Goal: Obtain resource: Obtain resource

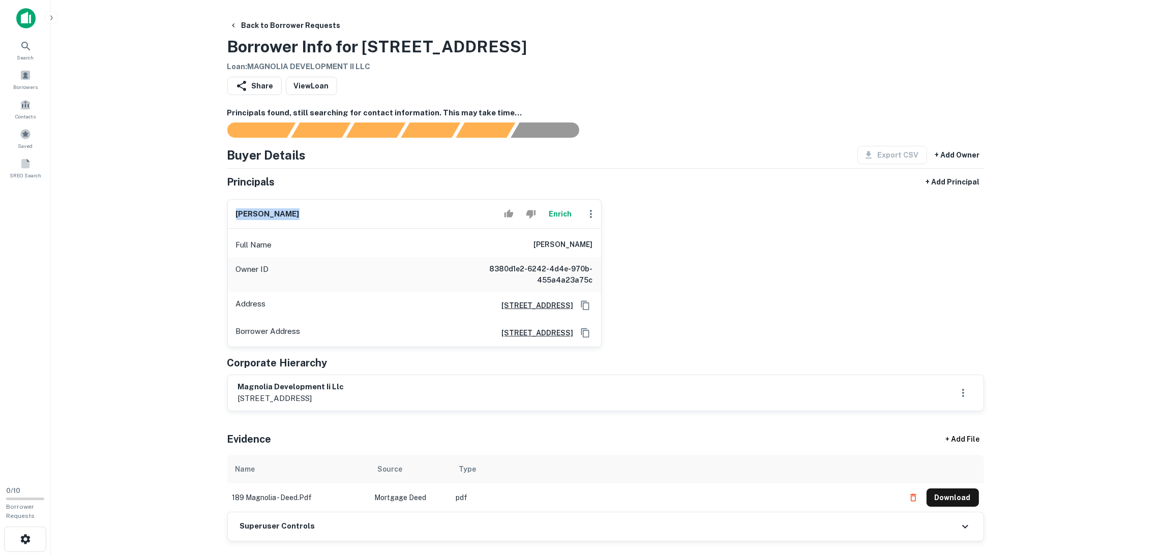
drag, startPoint x: 303, startPoint y: 209, endPoint x: 228, endPoint y: 205, distance: 74.8
click at [228, 205] on div "[PERSON_NAME]" at bounding box center [414, 214] width 373 height 29
copy h6 "[PERSON_NAME]"
click at [581, 303] on icon "Copy Address" at bounding box center [585, 305] width 8 height 9
drag, startPoint x: 459, startPoint y: 404, endPoint x: 212, endPoint y: 387, distance: 247.7
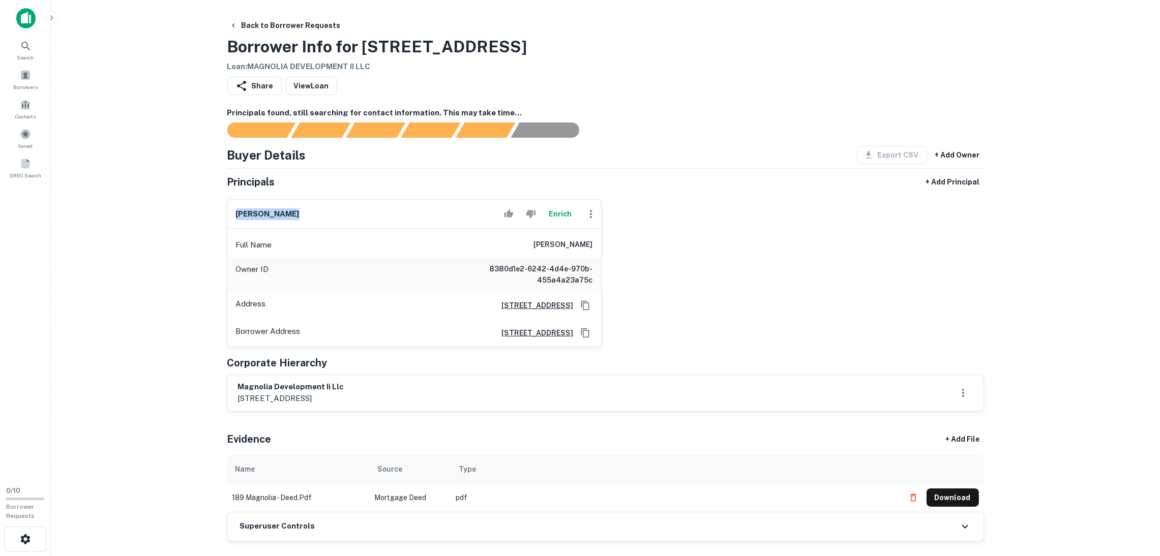
click at [210, 387] on main "Back to Borrower Requests Borrower Info for [STREET_ADDRESS] Loan : MAGNOLIA DE…" at bounding box center [605, 278] width 1109 height 556
copy div "magnolia development ii llc [STREET_ADDRESS]"
drag, startPoint x: 359, startPoint y: 46, endPoint x: 495, endPoint y: 45, distance: 135.8
click at [495, 45] on div "Back to Borrower Requests Borrower Info for [STREET_ADDRESS] Loan : MAGNOLIA DE…" at bounding box center [605, 44] width 757 height 56
drag, startPoint x: 445, startPoint y: 38, endPoint x: 439, endPoint y: 41, distance: 6.6
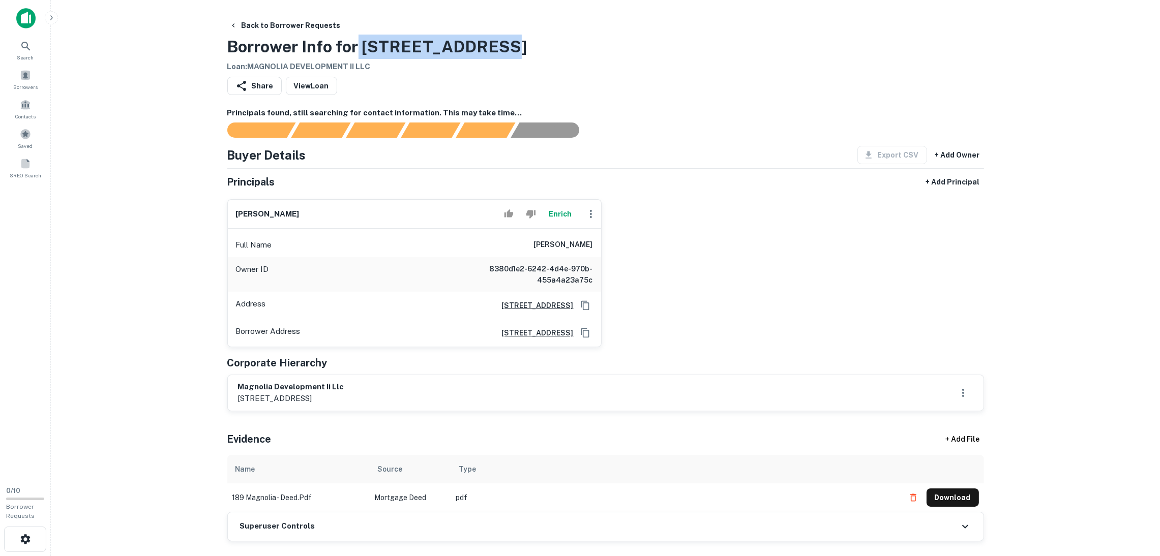
copy h3 "[STREET_ADDRESS]"
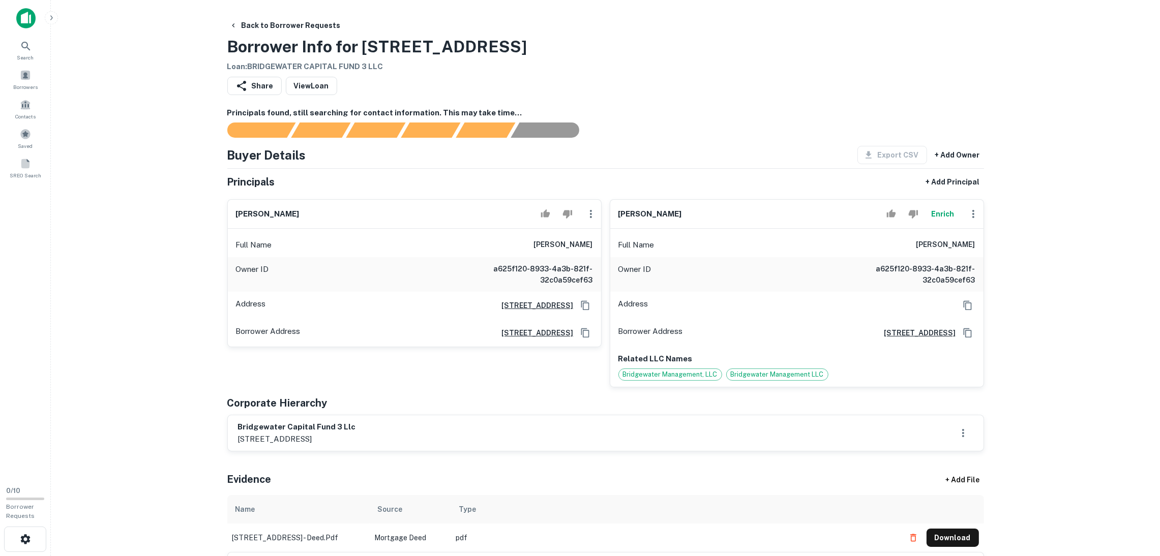
drag, startPoint x: 404, startPoint y: 436, endPoint x: 239, endPoint y: 427, distance: 165.5
drag, startPoint x: 252, startPoint y: 427, endPoint x: 316, endPoint y: 259, distance: 179.2
click at [316, 259] on div "Full Name mauleshkumar patel Owner ID a625f120-8933-4a3b-821f-32c0a59cef63 Addr…" at bounding box center [414, 288] width 373 height 118
drag, startPoint x: 451, startPoint y: 446, endPoint x: 215, endPoint y: 428, distance: 236.7
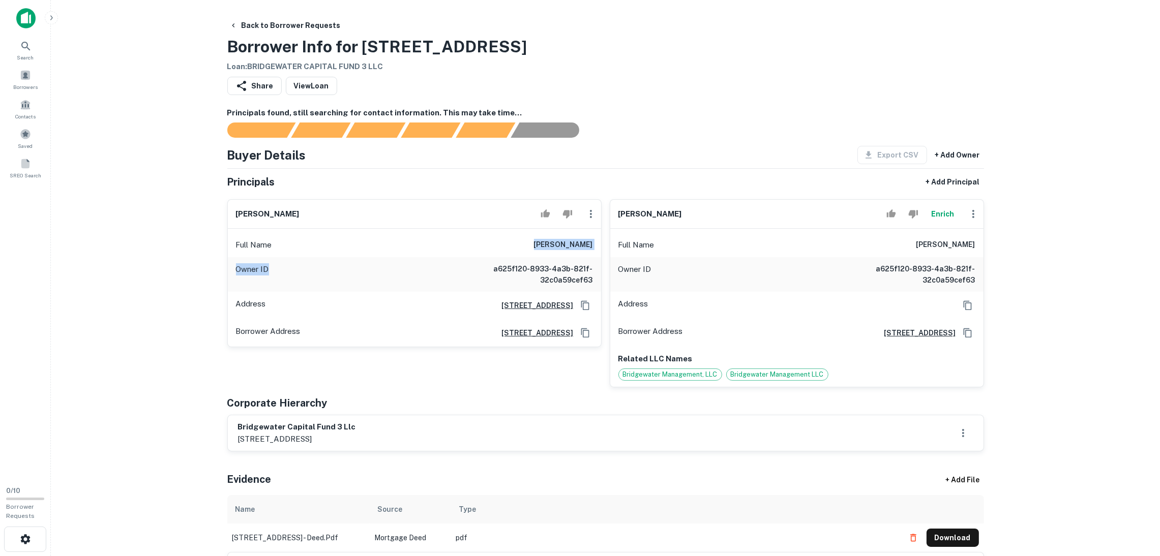
copy div "bridgewater capital fund 3 llc 132 32nd street, suite 205, brooklyn, ny, 11232"
drag, startPoint x: 716, startPoint y: 214, endPoint x: 612, endPoint y: 211, distance: 103.3
click at [612, 211] on div "mauleshkumar patel Enrich" at bounding box center [796, 214] width 373 height 29
copy h6 "mauleshkumar patel"
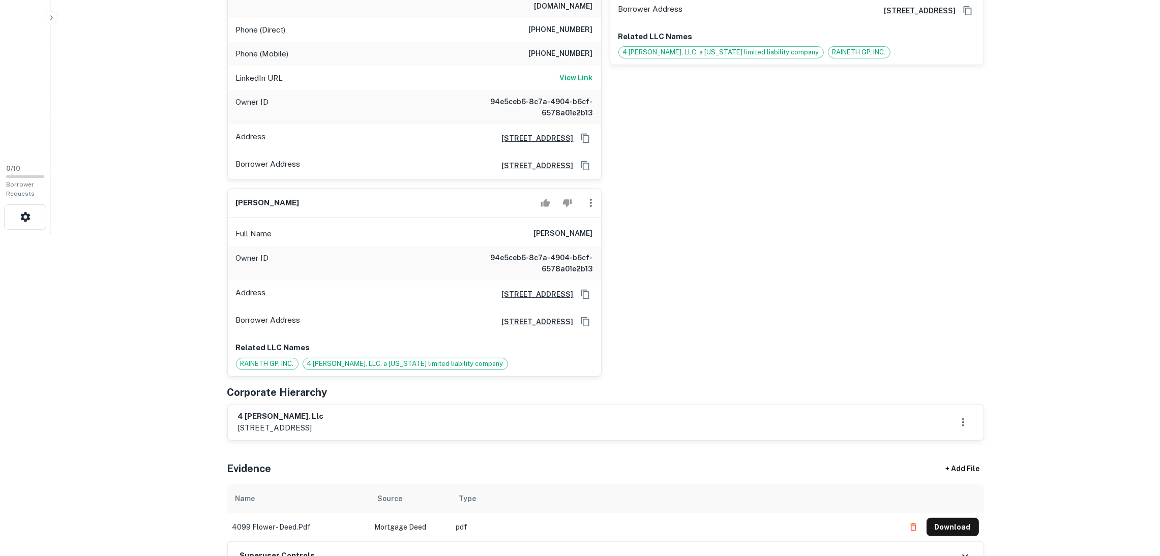
scroll to position [305, 0]
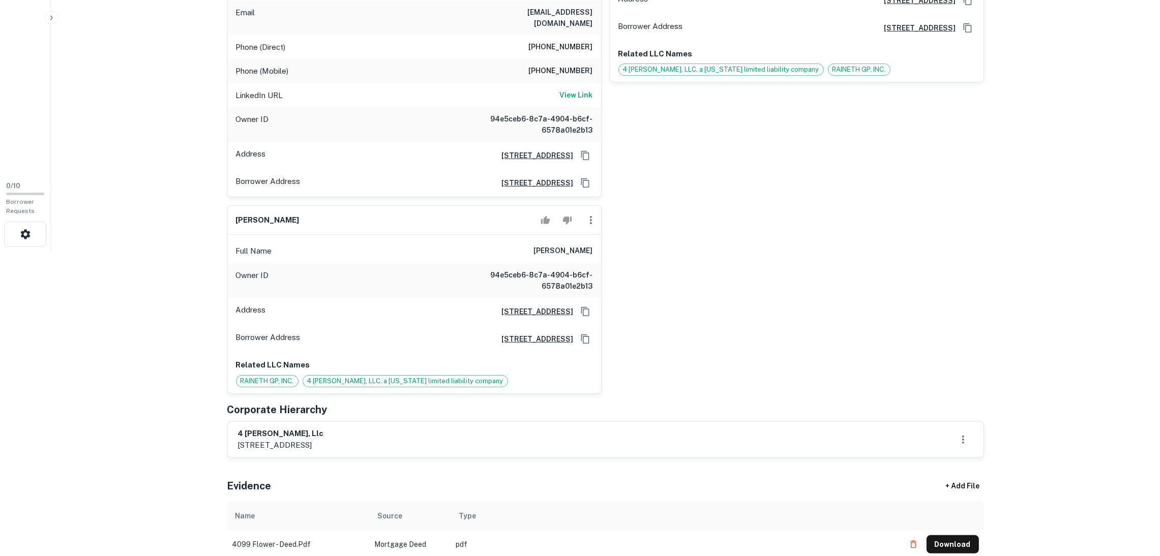
click at [959, 536] on button "Download" at bounding box center [953, 545] width 52 height 18
